Goal: Check status: Check status

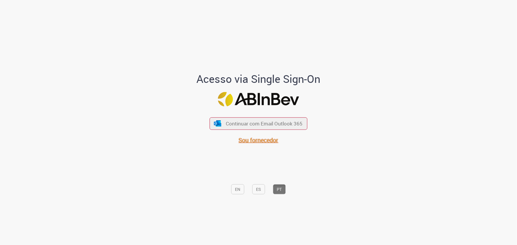
drag, startPoint x: 0, startPoint y: 0, endPoint x: 261, endPoint y: 142, distance: 296.6
click at [261, 142] on span "Sou fornecedor" at bounding box center [259, 140] width 40 height 8
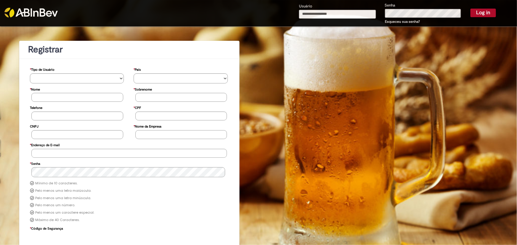
click at [335, 15] on input "Usuário" at bounding box center [337, 14] width 77 height 9
click at [341, 13] on input "Usuário" at bounding box center [337, 14] width 77 height 9
type input "**********"
click at [332, 15] on input "Usuário" at bounding box center [337, 14] width 77 height 9
type input "**********"
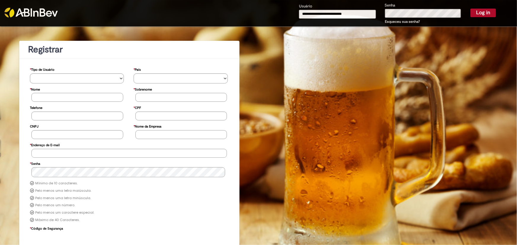
click at [482, 12] on button "Log in" at bounding box center [482, 13] width 25 height 8
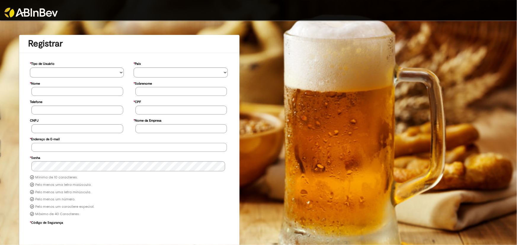
type input "**********"
click at [364, 52] on div "**********" at bounding box center [258, 144] width 517 height 249
click at [25, 15] on img at bounding box center [30, 13] width 53 height 10
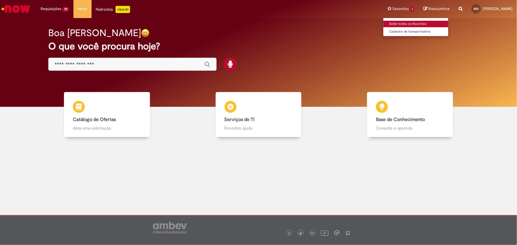
click at [417, 22] on link "Exibir todos os Favoritos" at bounding box center [415, 24] width 65 height 7
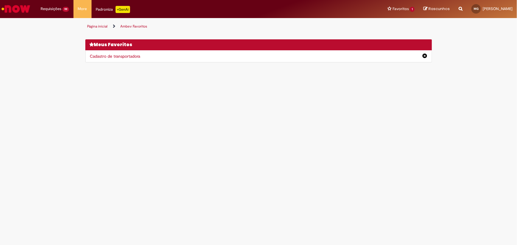
click at [15, 9] on img "Ir para a Homepage" at bounding box center [16, 9] width 30 height 12
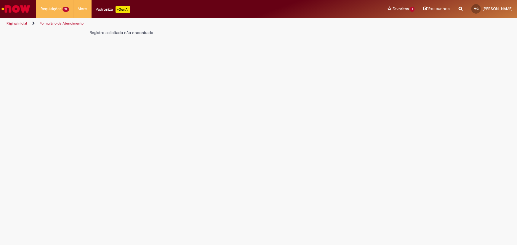
drag, startPoint x: 30, startPoint y: 40, endPoint x: 24, endPoint y: 22, distance: 18.1
click at [30, 39] on main "Formulário de Atendimento Verificar Código de Barras Registro solicitado não en…" at bounding box center [258, 137] width 517 height 216
click at [24, 21] on link "Página inicial" at bounding box center [17, 23] width 20 height 5
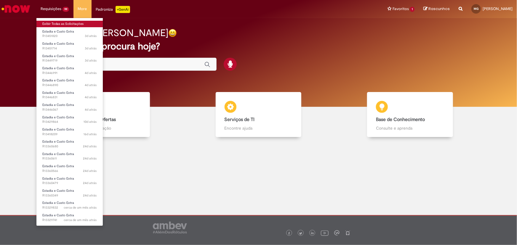
click at [63, 21] on link "Exibir Todas as Solicitações" at bounding box center [69, 24] width 66 height 7
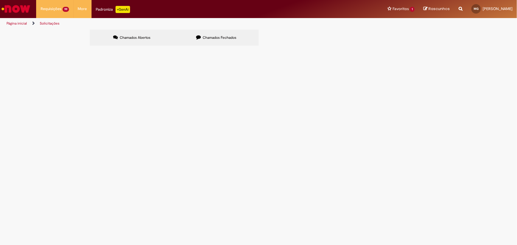
click at [220, 33] on label "Chamados Fechados" at bounding box center [216, 38] width 84 height 16
click at [0, 0] on span "Cadastro de transportadora" at bounding box center [0, 0] width 0 height 0
click at [0, 0] on span "R13066999" at bounding box center [0, 0] width 0 height 0
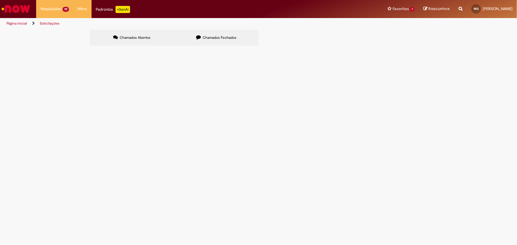
click at [0, 0] on link at bounding box center [0, 0] width 0 height 0
click at [226, 39] on span "Chamados Fechados" at bounding box center [219, 37] width 34 height 5
click at [0, 0] on span "R13169430" at bounding box center [0, 0] width 0 height 0
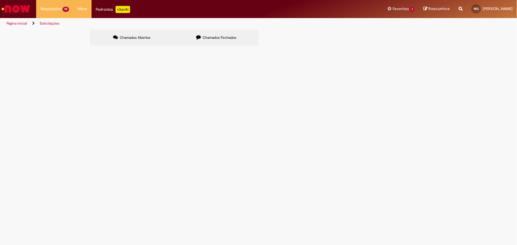
click at [0, 0] on span "R13169430" at bounding box center [0, 0] width 0 height 0
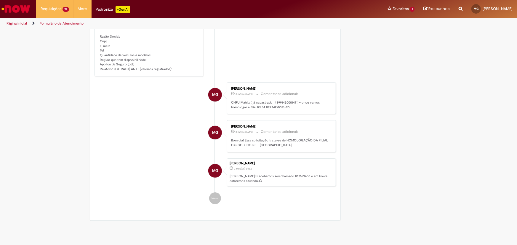
scroll to position [898, 0]
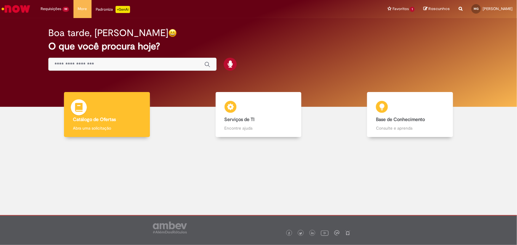
click at [92, 115] on div "Catálogo de Ofertas Catálogo de Ofertas Abra uma solicitação" at bounding box center [107, 114] width 86 height 45
